Goal: Information Seeking & Learning: Learn about a topic

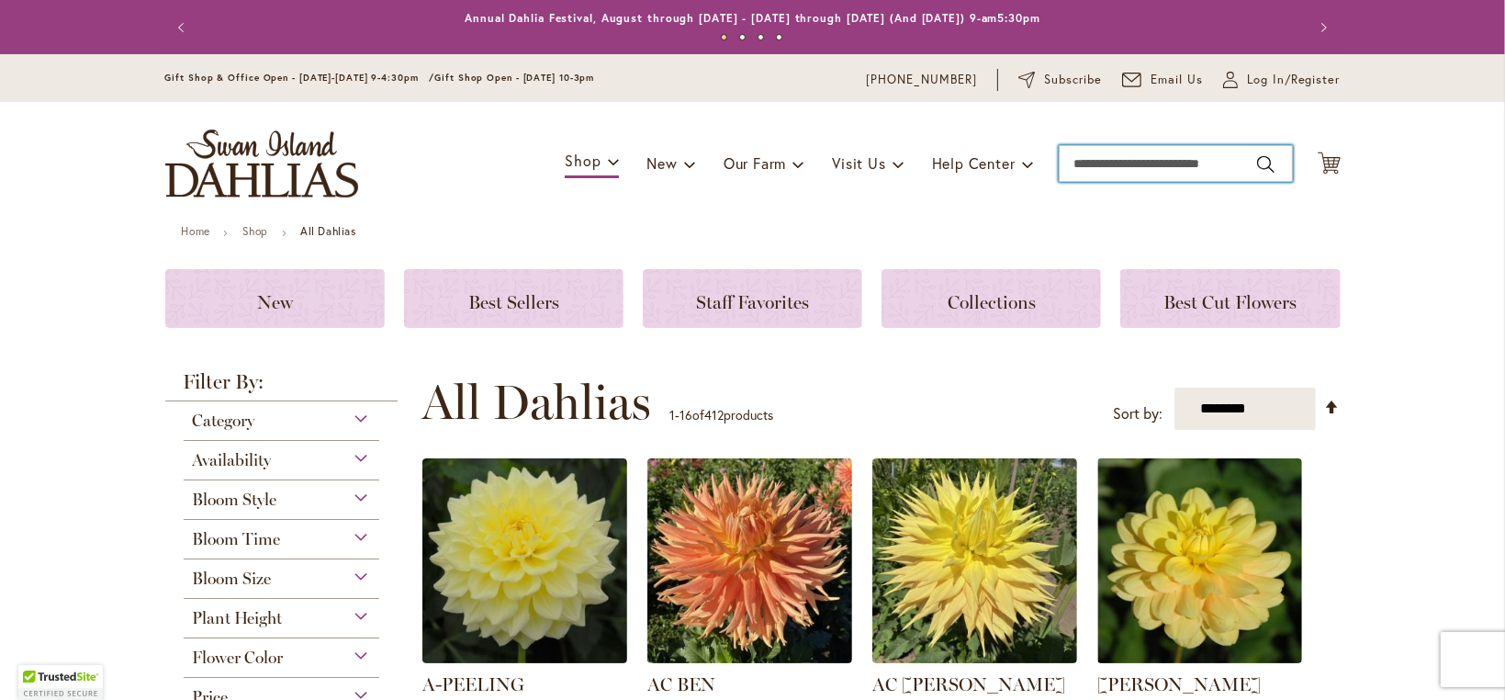
click at [1127, 162] on input "Search" at bounding box center [1176, 163] width 234 height 37
type input "****"
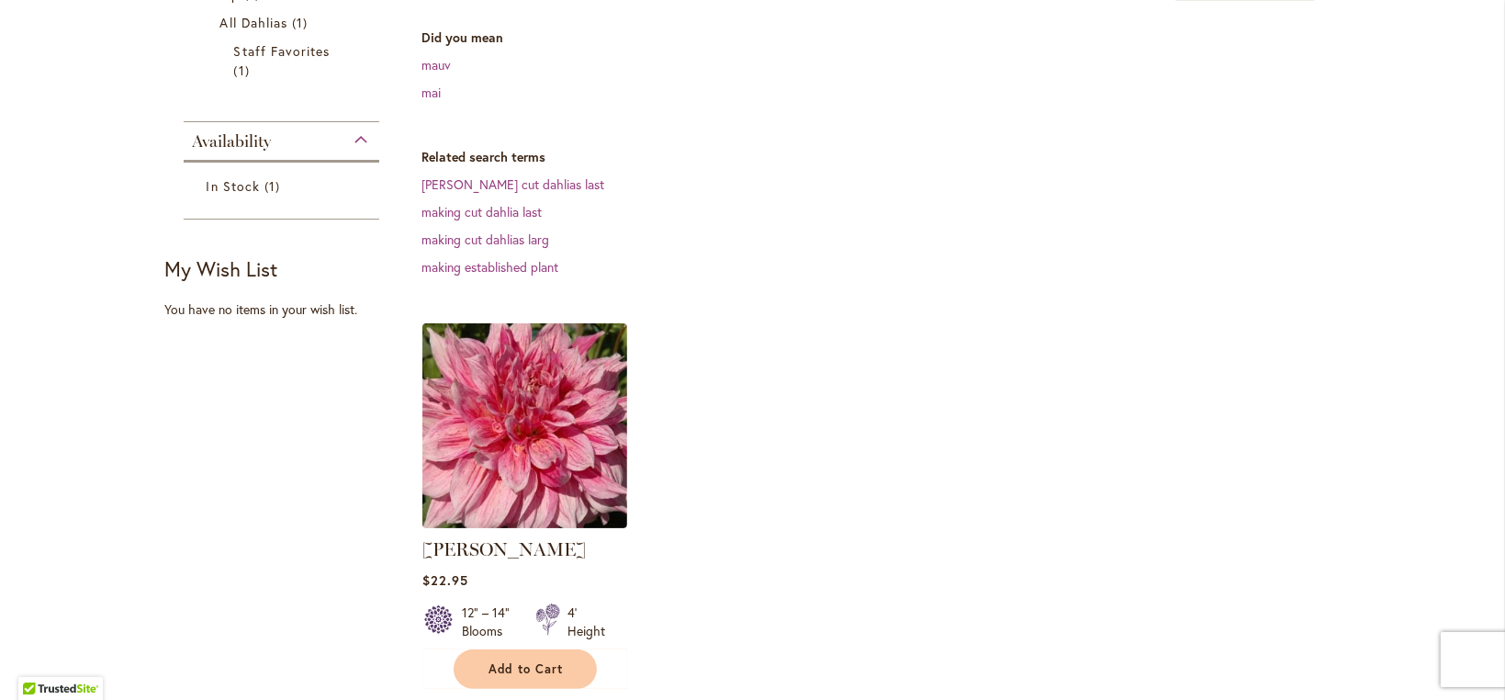
scroll to position [551, 0]
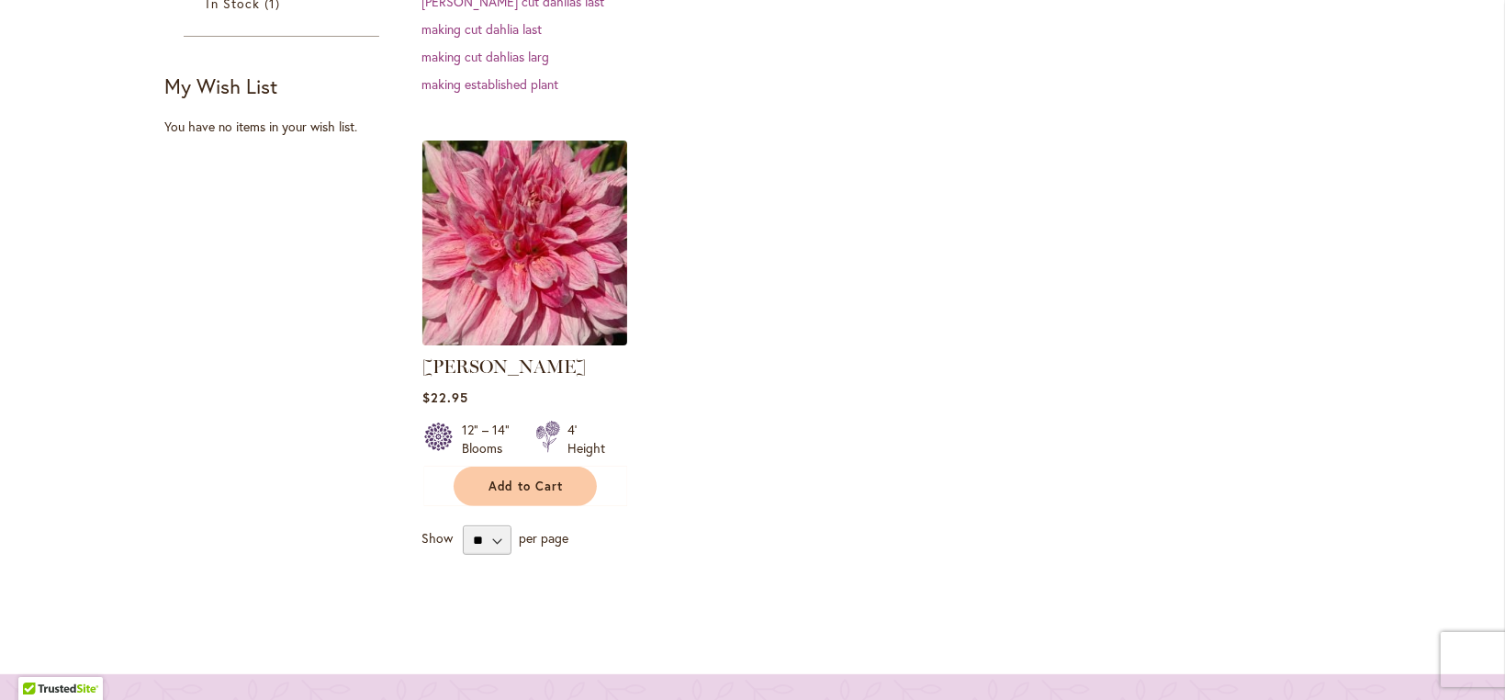
click at [527, 201] on img at bounding box center [524, 243] width 215 height 215
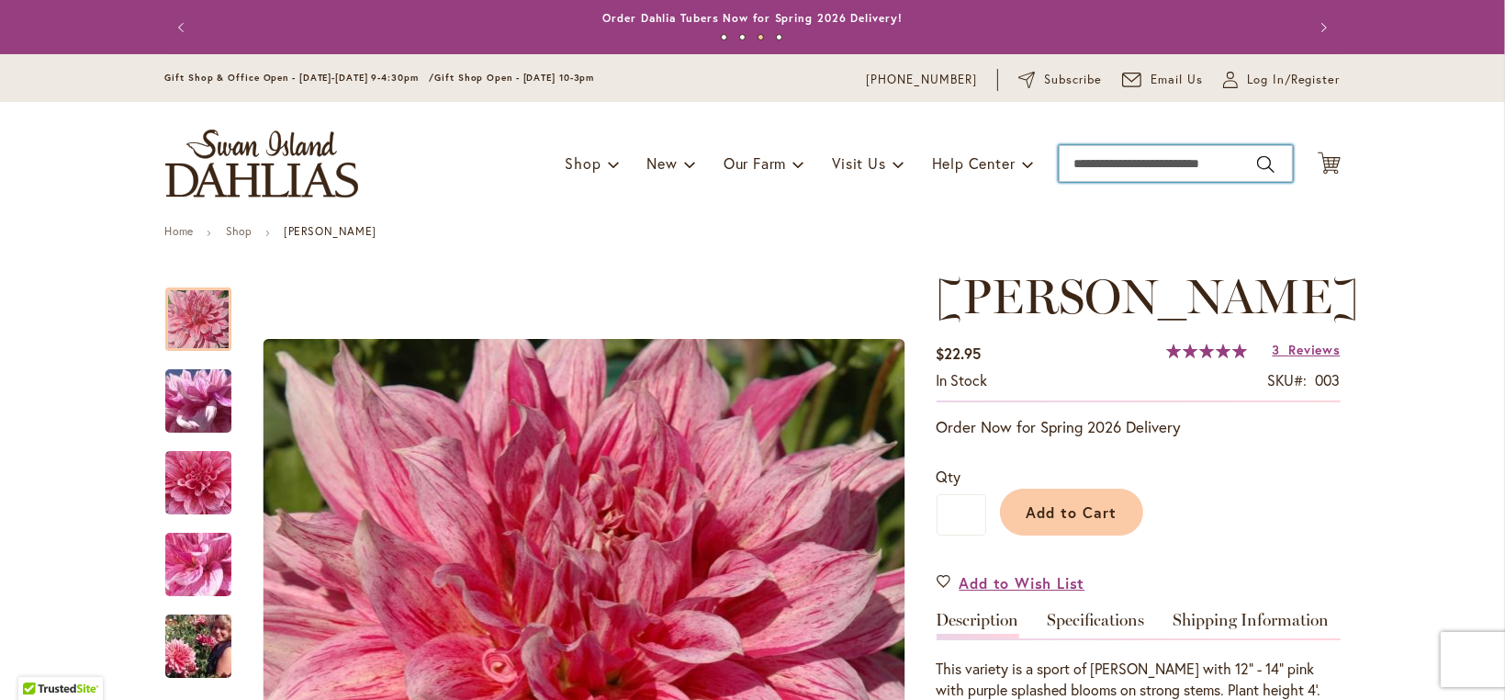
click at [1095, 163] on input "Search" at bounding box center [1176, 163] width 234 height 37
type input "*******"
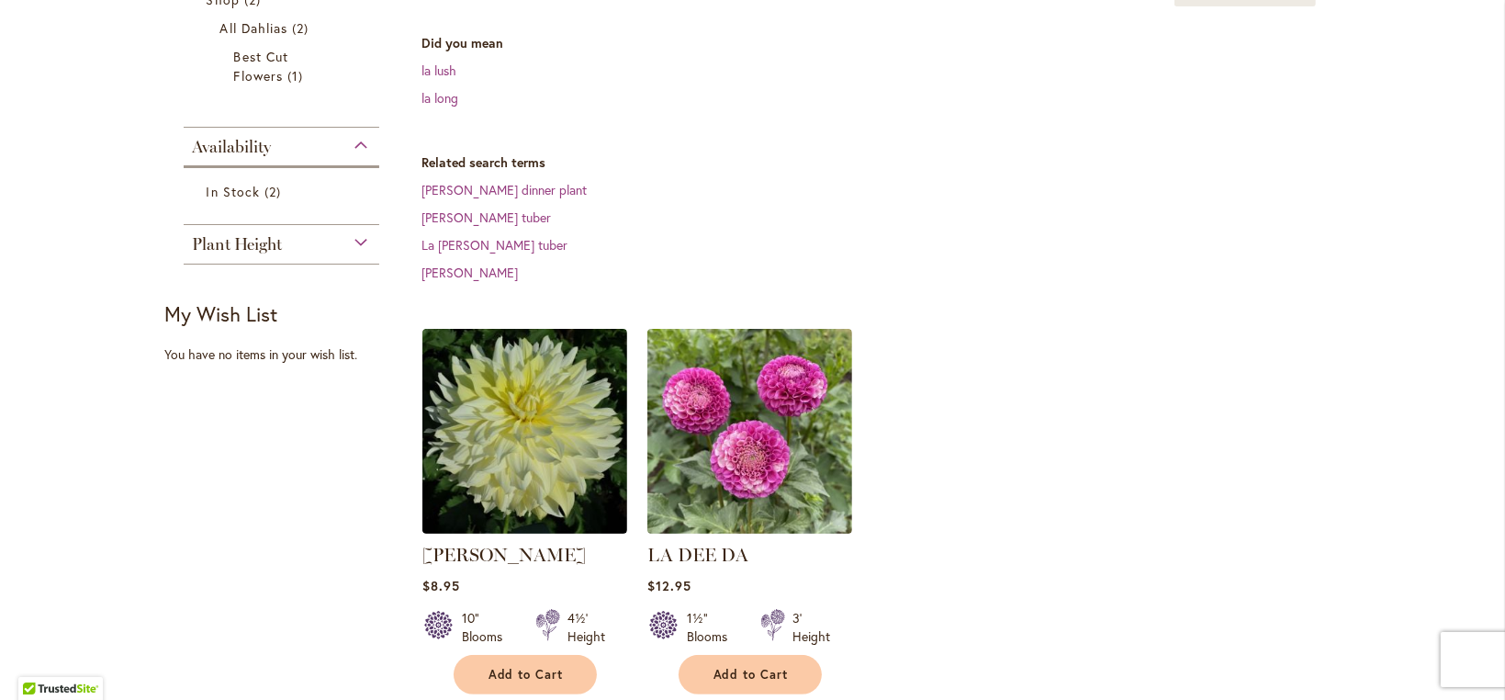
scroll to position [459, 0]
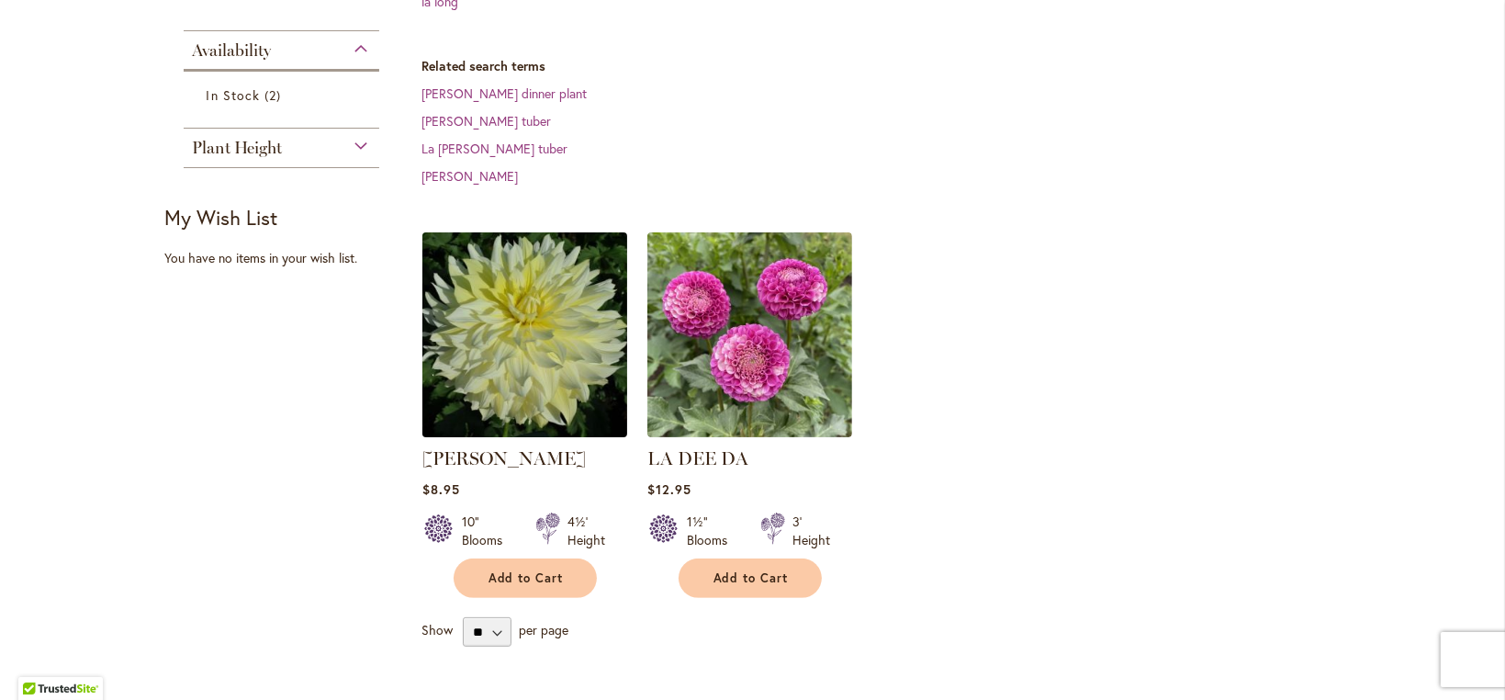
click at [530, 293] on img at bounding box center [524, 335] width 215 height 215
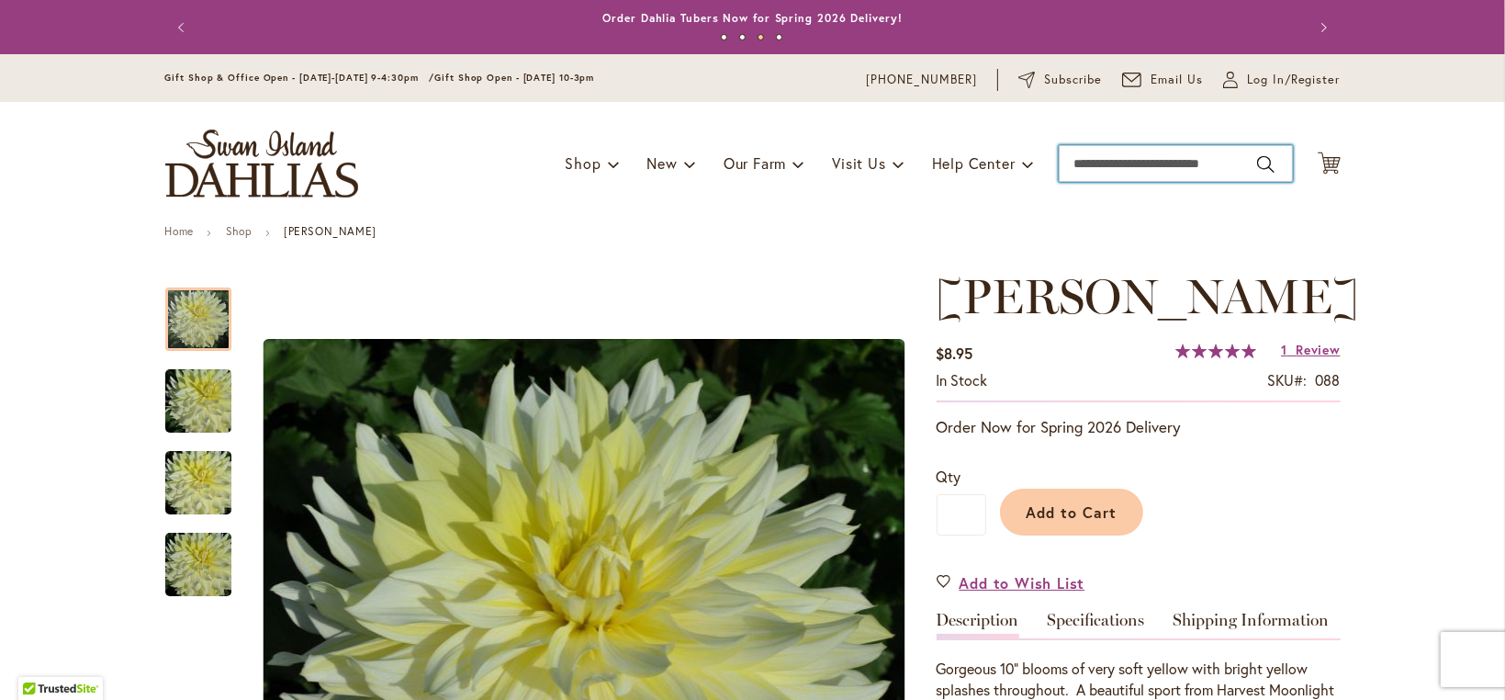
click at [1073, 158] on input "Search" at bounding box center [1176, 163] width 234 height 37
type input "****"
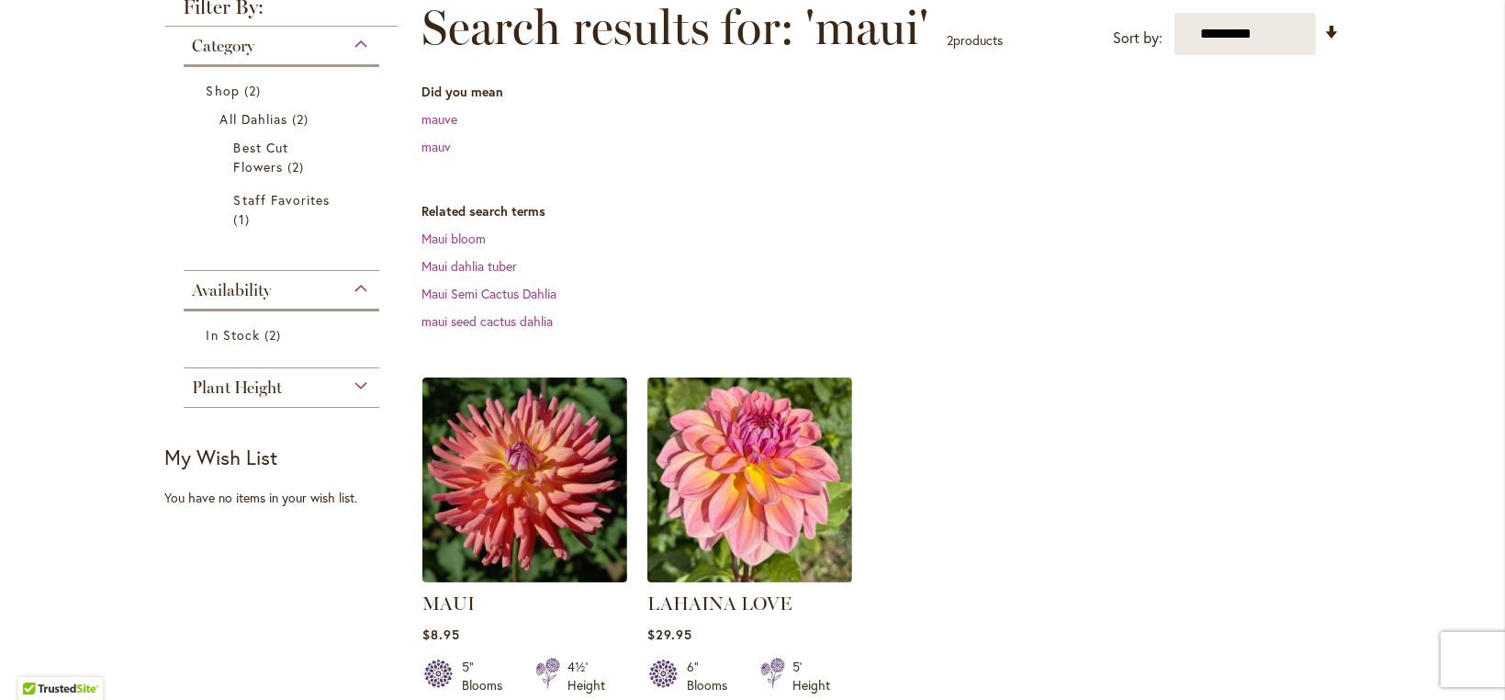
scroll to position [275, 0]
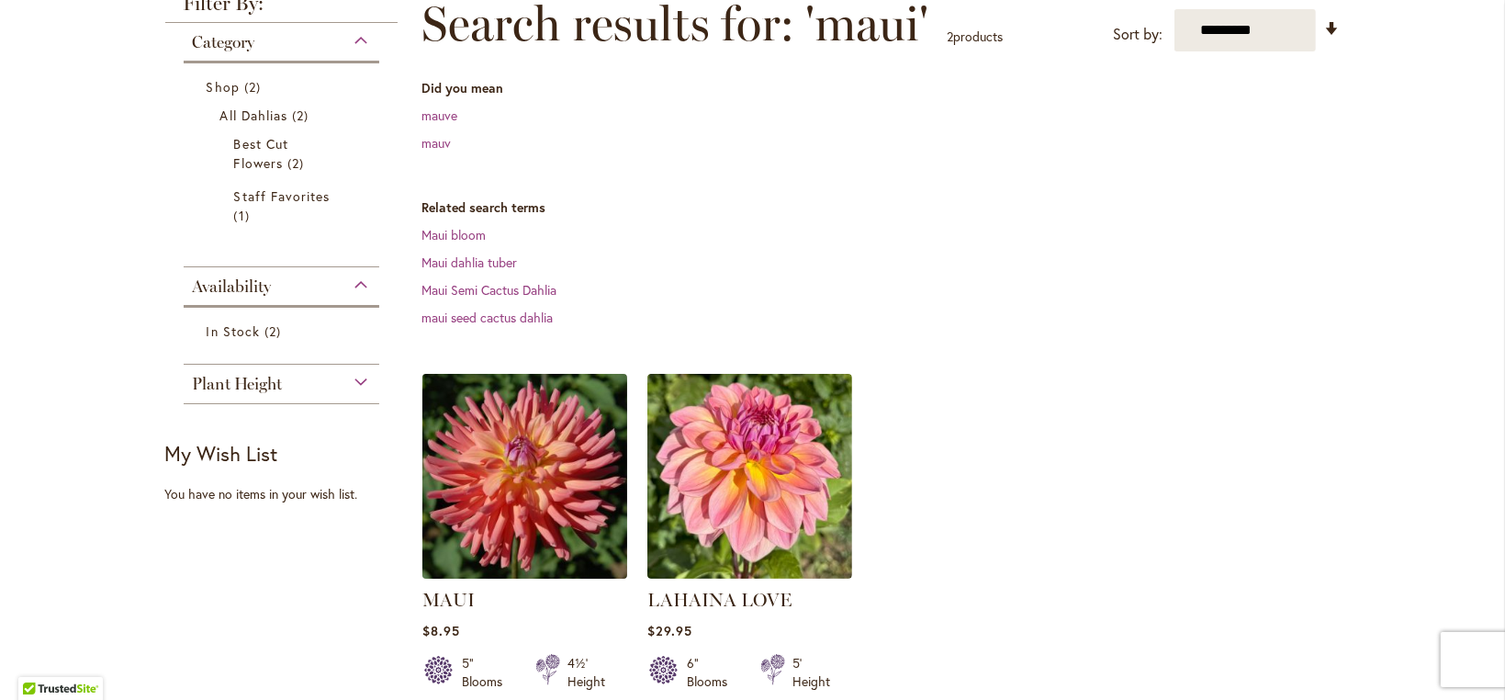
click at [527, 447] on img at bounding box center [524, 475] width 215 height 215
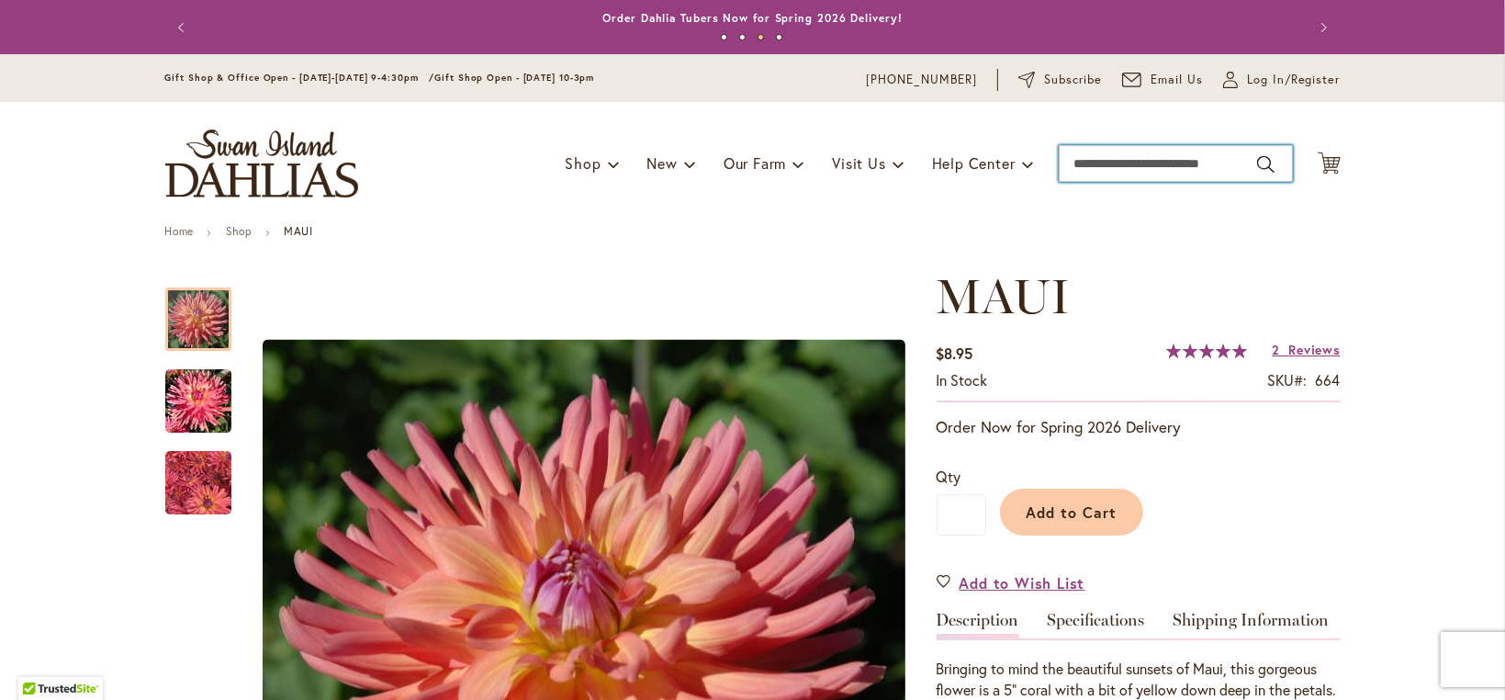
click at [1205, 163] on input "Search" at bounding box center [1176, 163] width 234 height 37
type input "****"
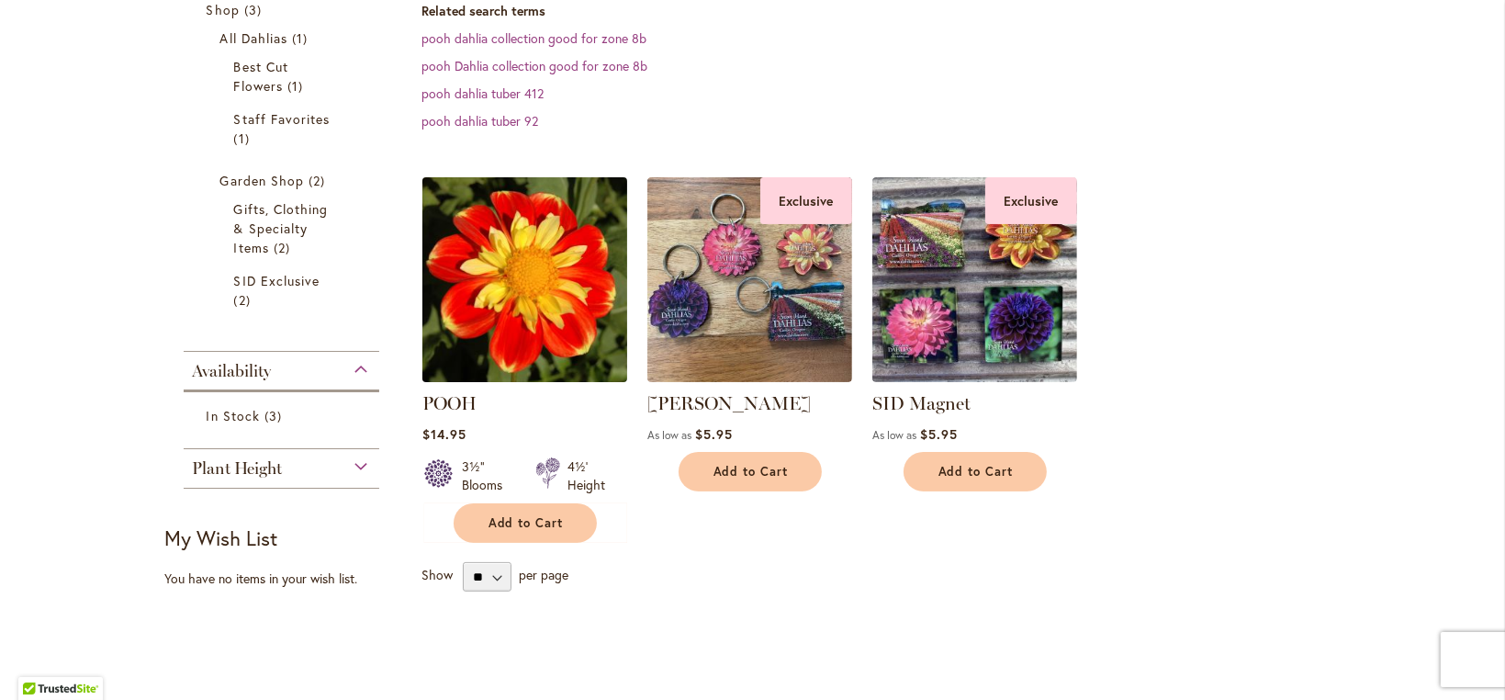
scroll to position [367, 0]
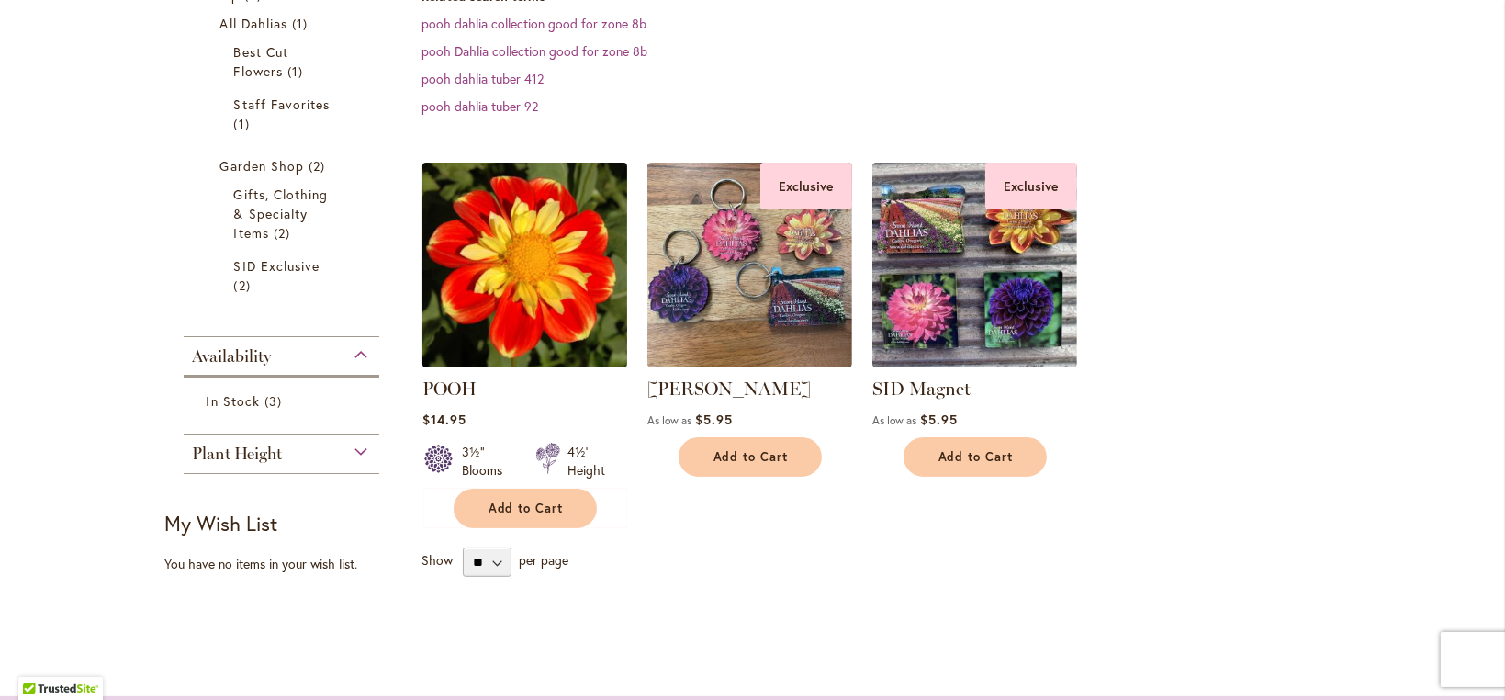
click at [544, 275] on img at bounding box center [524, 264] width 215 height 215
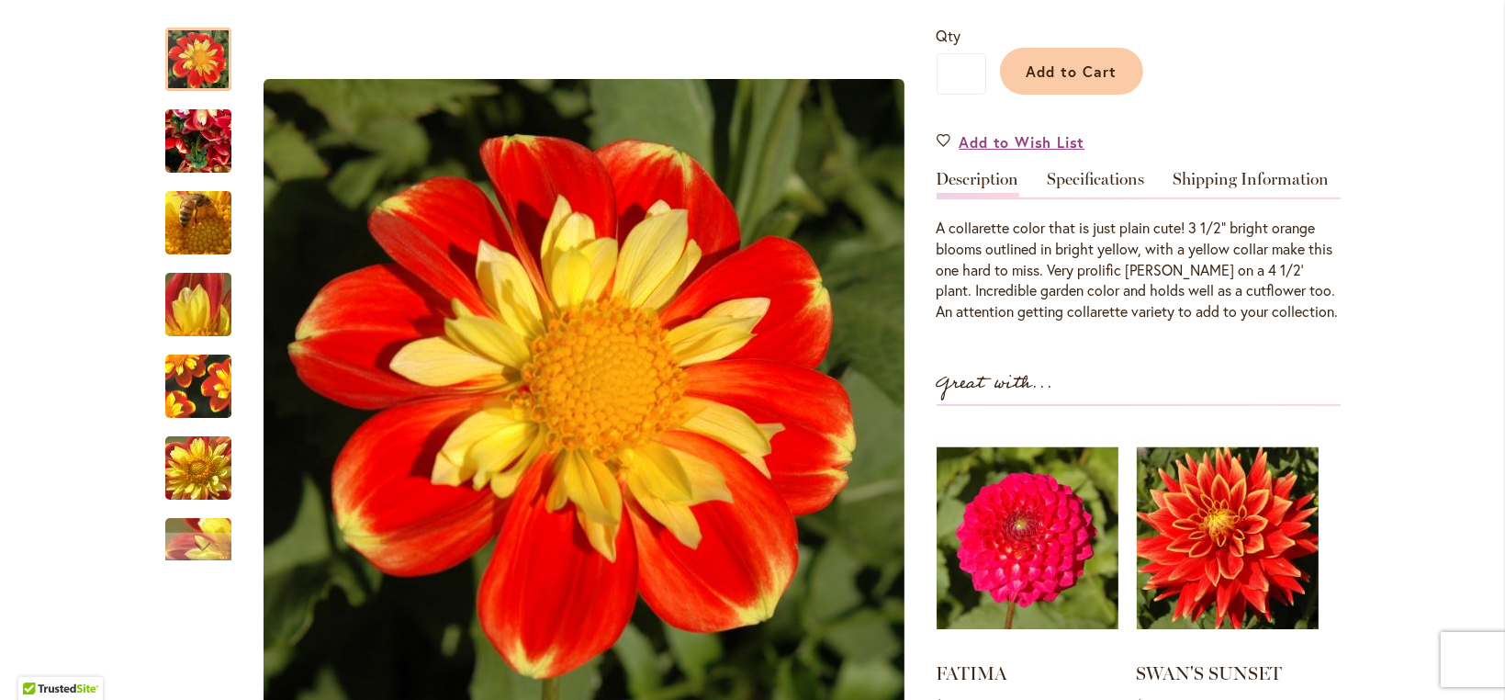
scroll to position [459, 0]
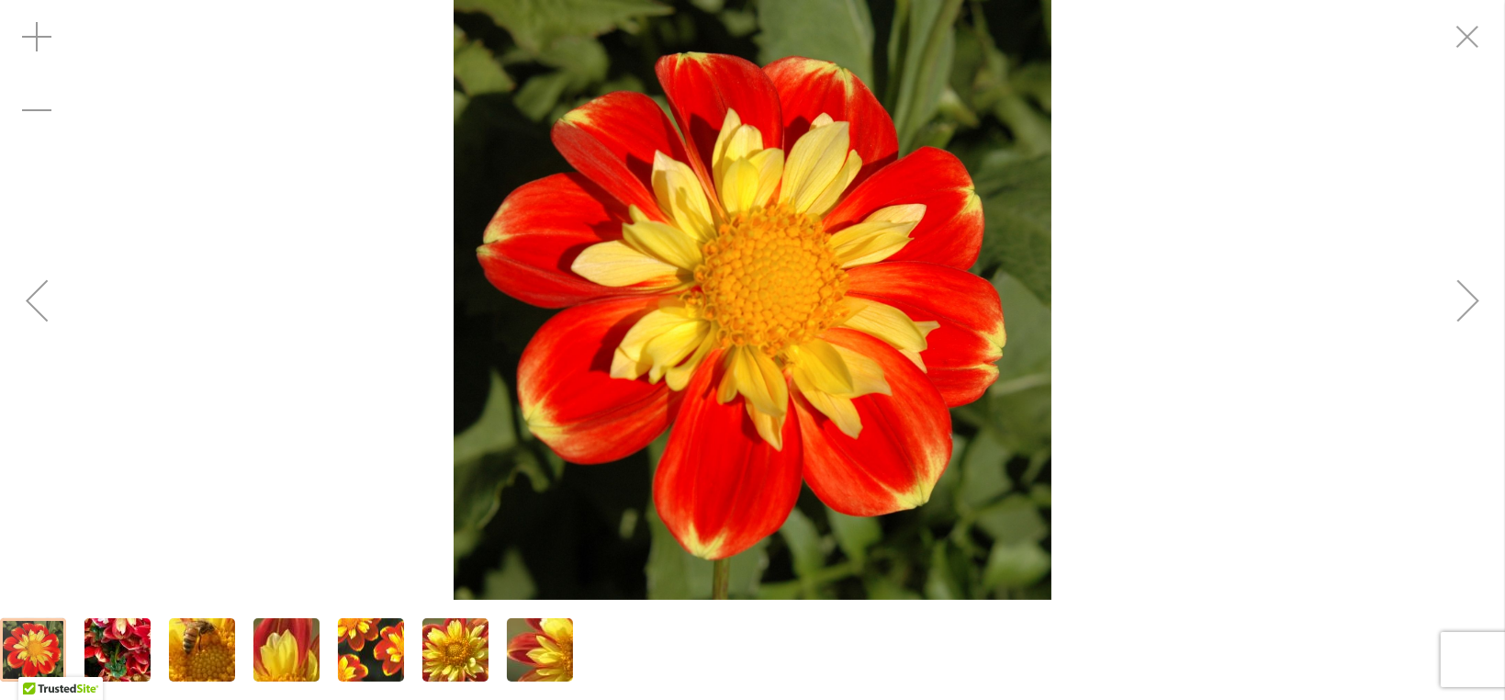
click at [345, 234] on div "POOH" at bounding box center [752, 300] width 1505 height 600
click at [34, 302] on div "Previous" at bounding box center [36, 300] width 73 height 73
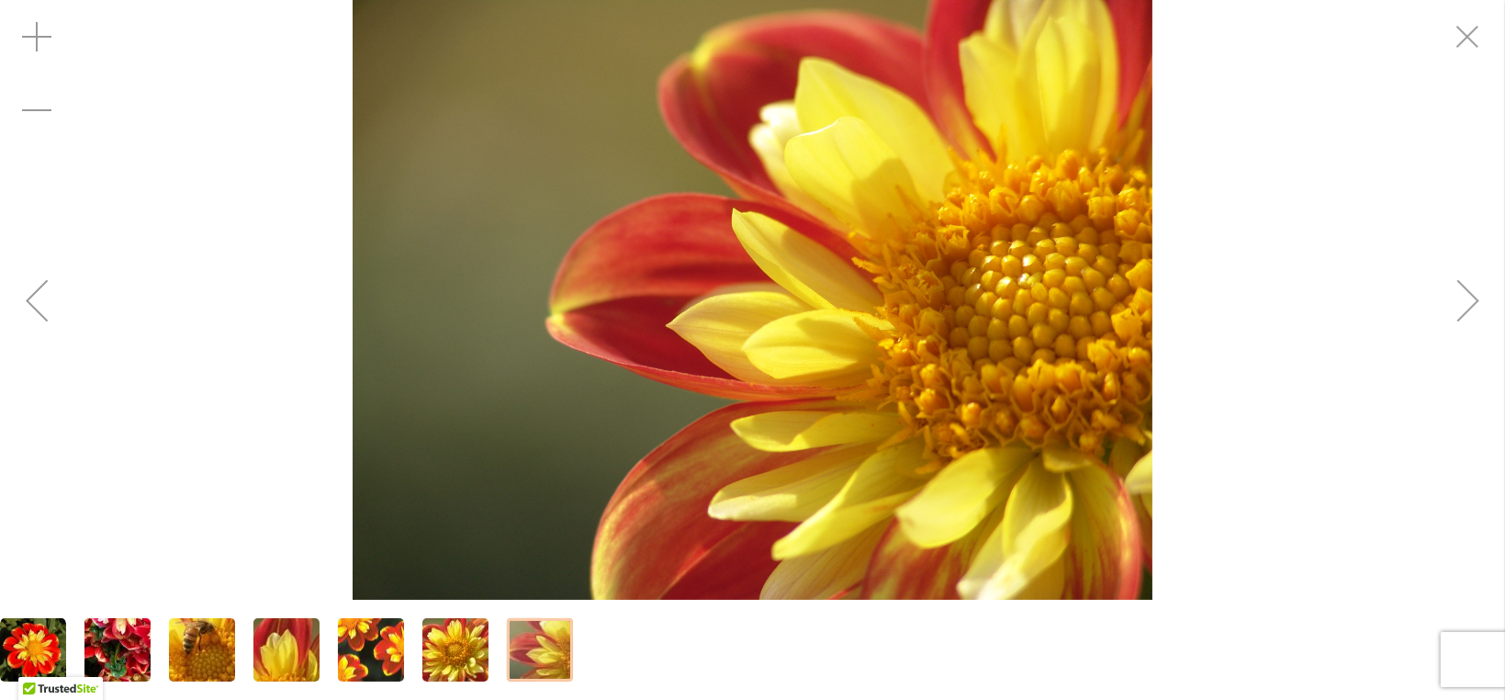
click at [34, 302] on div "Previous" at bounding box center [36, 300] width 73 height 73
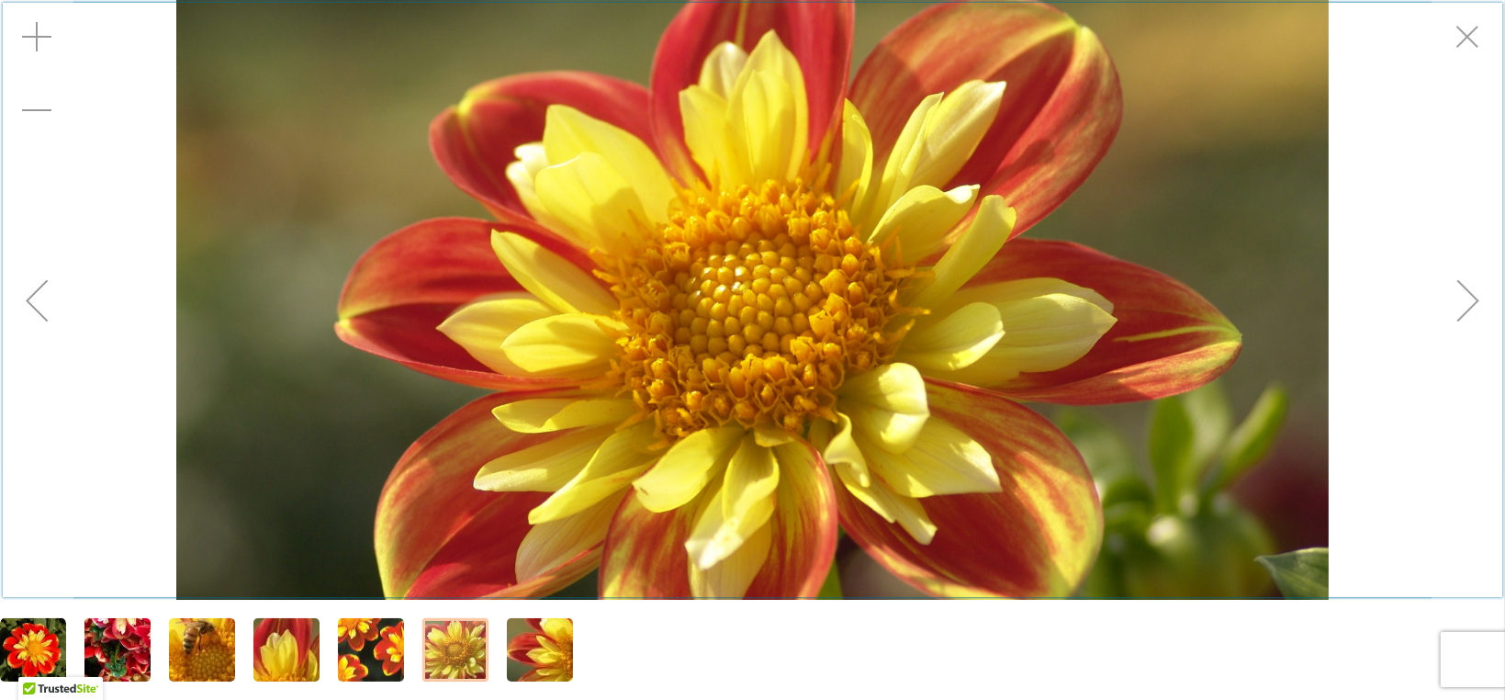
scroll to position [468, 0]
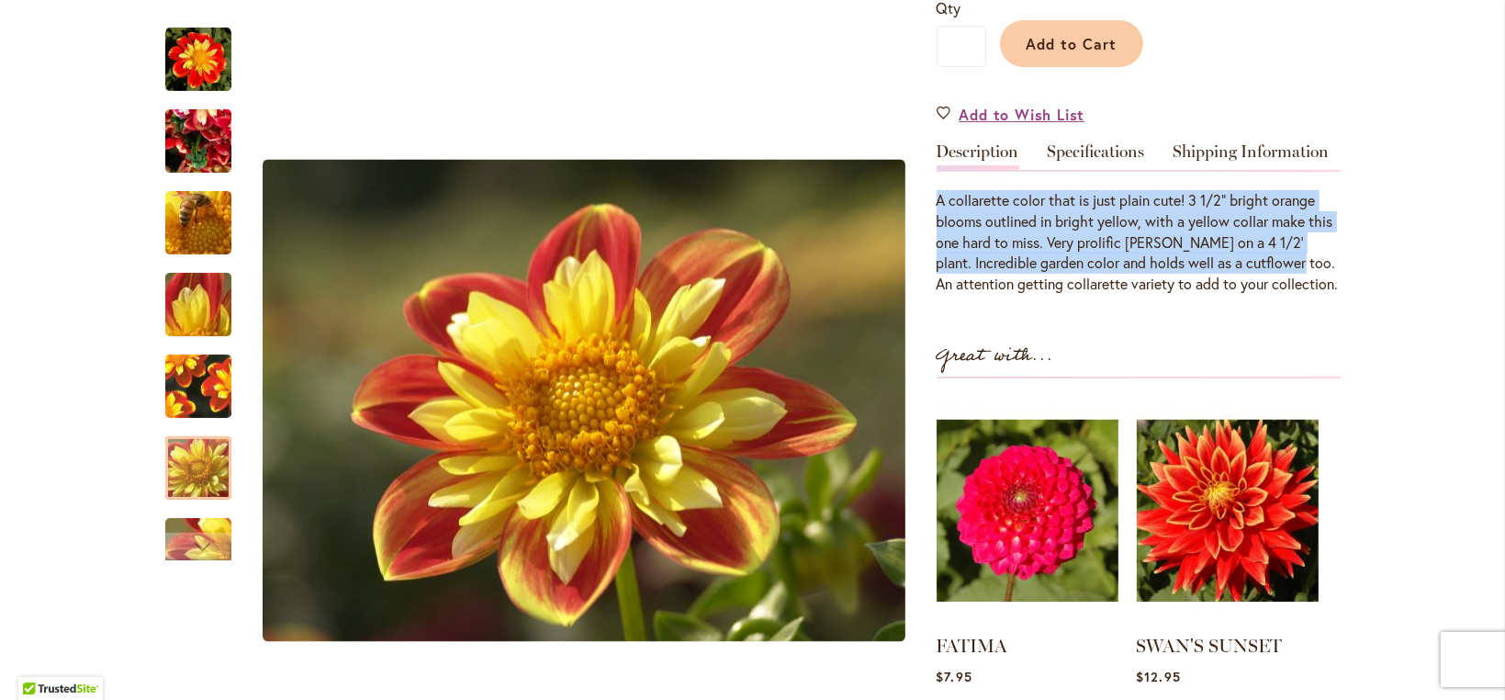
drag, startPoint x: 929, startPoint y: 195, endPoint x: 1297, endPoint y: 256, distance: 373.3
click at [1297, 256] on div "A collarette color that is just plain cute! 3 1/2" bright orange blooms outline…" at bounding box center [1138, 242] width 404 height 105
copy div "A collarette color that is just plain cute! 3 1/2" bright orange blooms outline…"
click at [1108, 147] on link "Specifications" at bounding box center [1096, 156] width 97 height 27
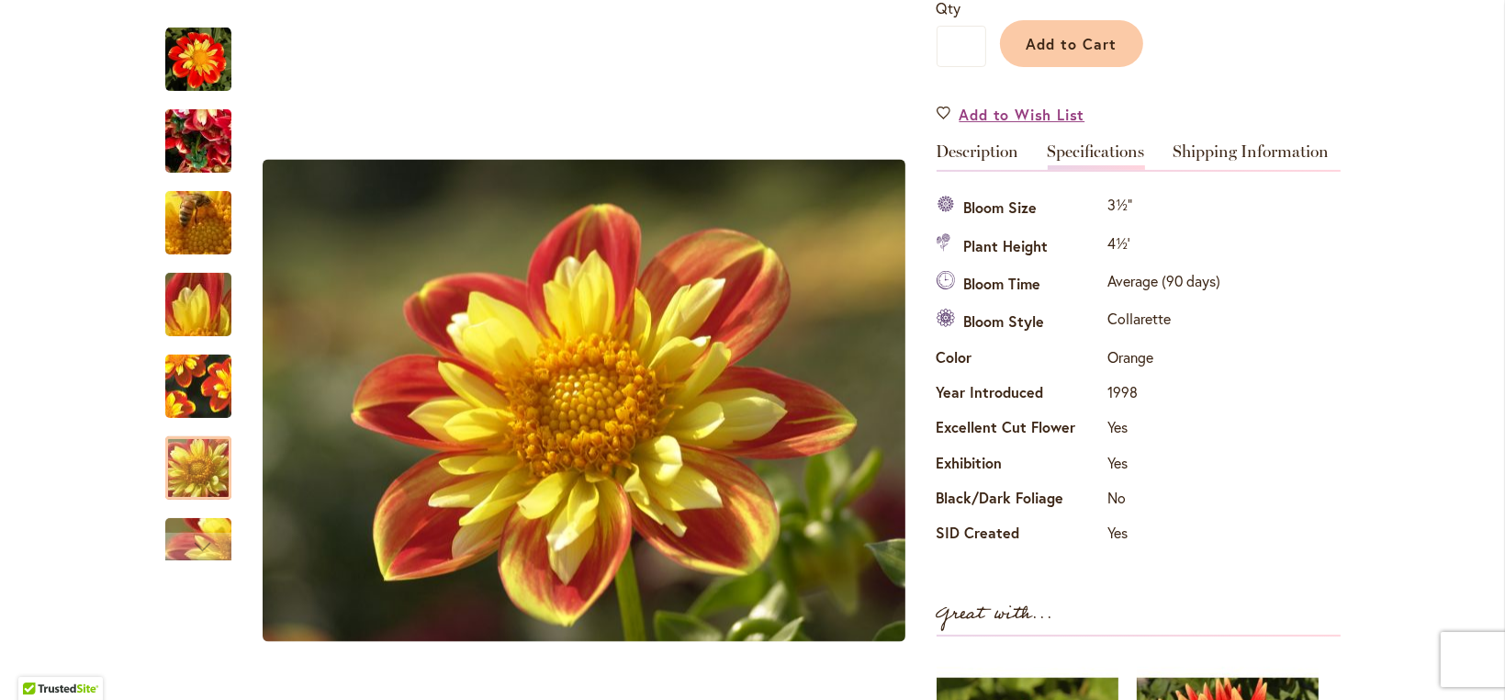
drag, startPoint x: 932, startPoint y: 201, endPoint x: 949, endPoint y: 216, distance: 22.8
click at [949, 216] on th "Bloom Size" at bounding box center [1019, 209] width 167 height 38
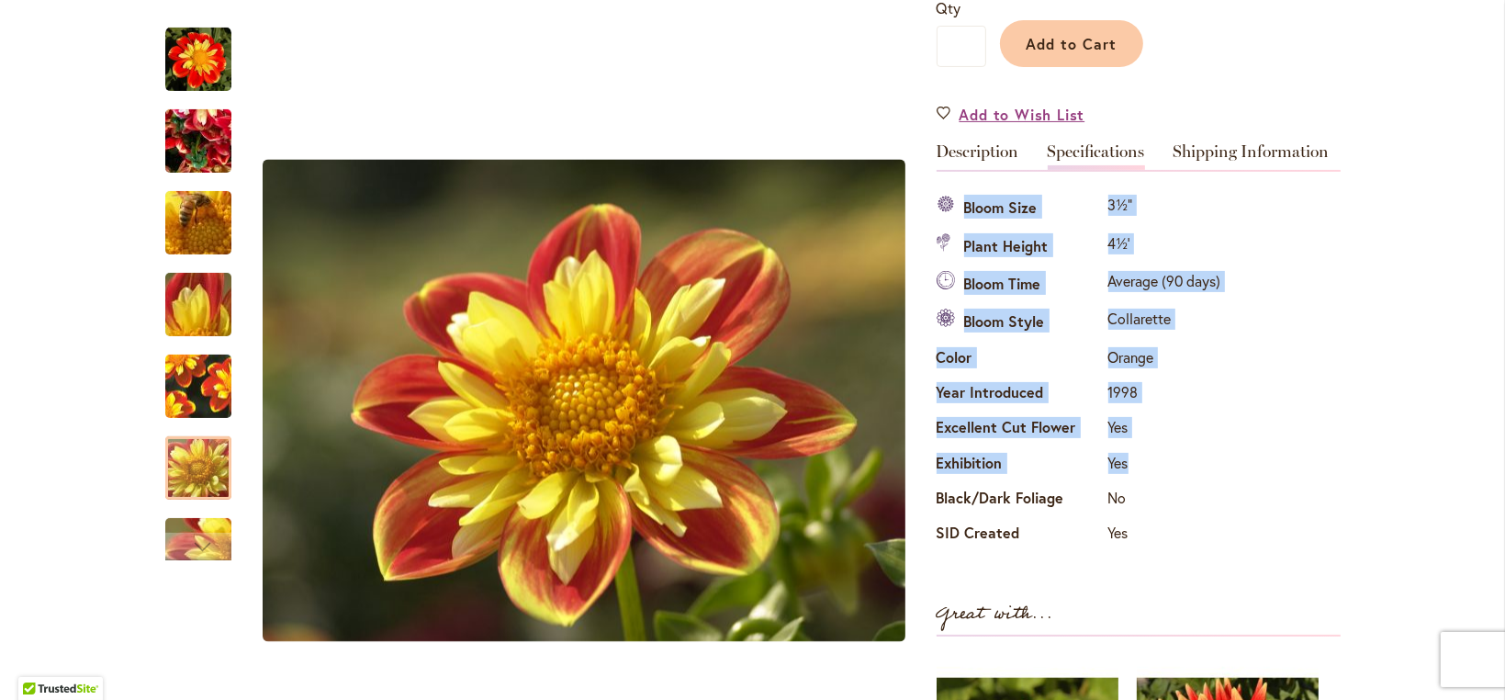
drag, startPoint x: 955, startPoint y: 201, endPoint x: 1165, endPoint y: 464, distance: 336.4
click at [1165, 464] on tbody "Bloom Size 3½" Plant Height 4½' Bloom Time Average (90 days) Bloom Style Collar…" at bounding box center [1080, 371] width 289 height 363
copy tbody "Bloom Size 3½" Plant Height 4½' Bloom Time Average (90 days) Bloom Style Collar…"
